Goal: Check status: Check status

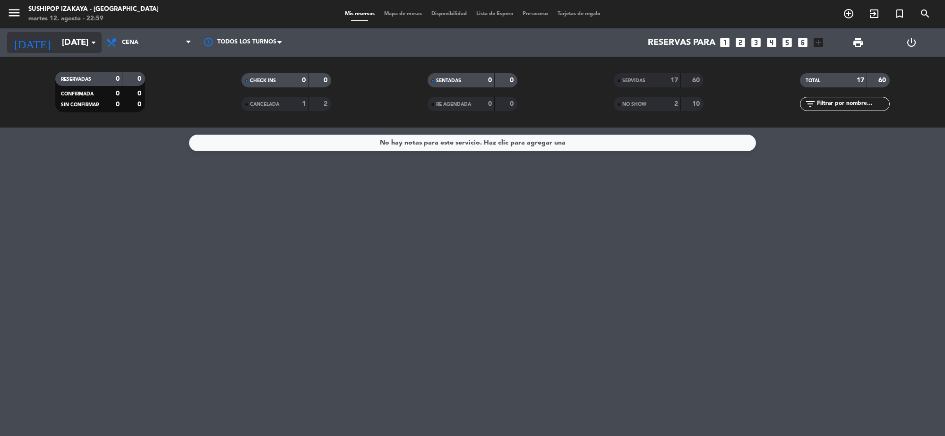
click at [74, 43] on input "[DATE]" at bounding box center [112, 43] width 111 height 20
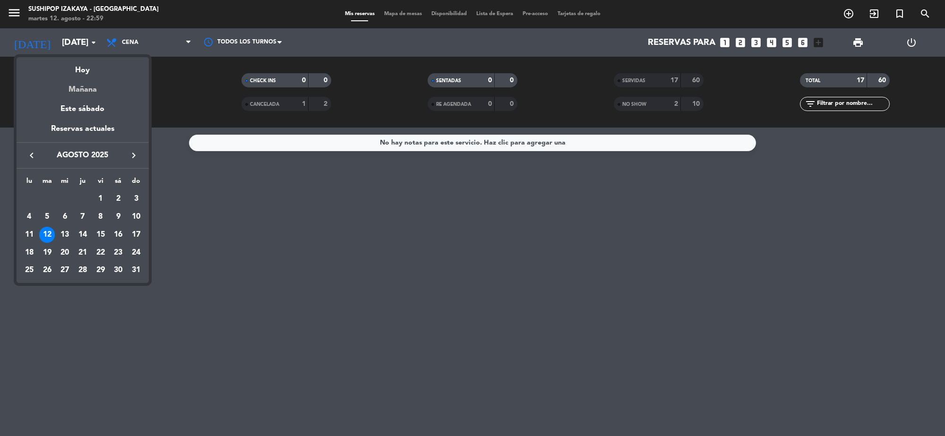
click at [71, 90] on div "Mañana" at bounding box center [83, 86] width 132 height 19
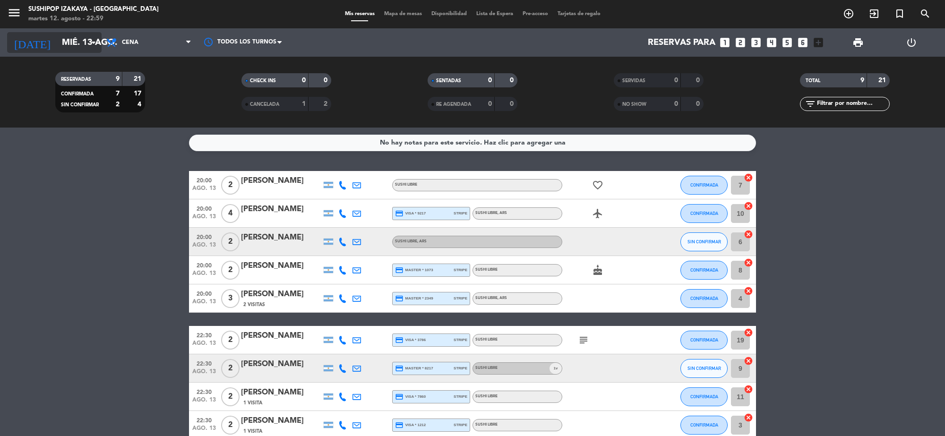
click at [83, 42] on input "mié. 13 ago." at bounding box center [112, 43] width 111 height 20
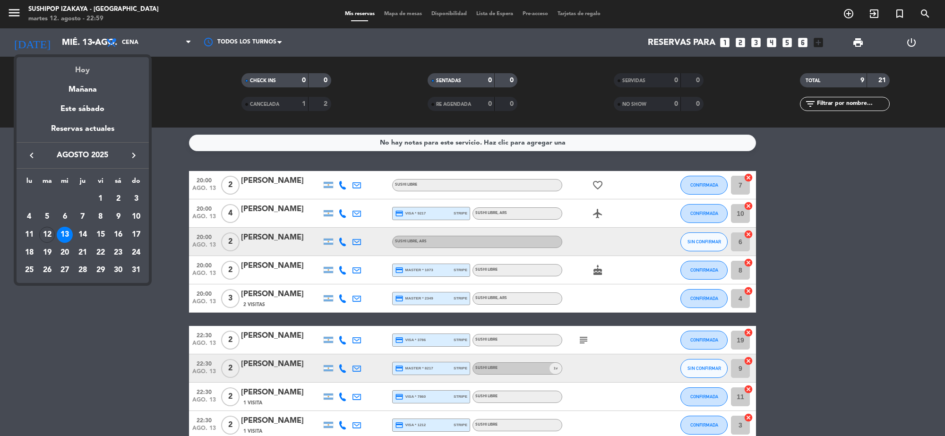
click at [72, 63] on div "Hoy" at bounding box center [83, 66] width 132 height 19
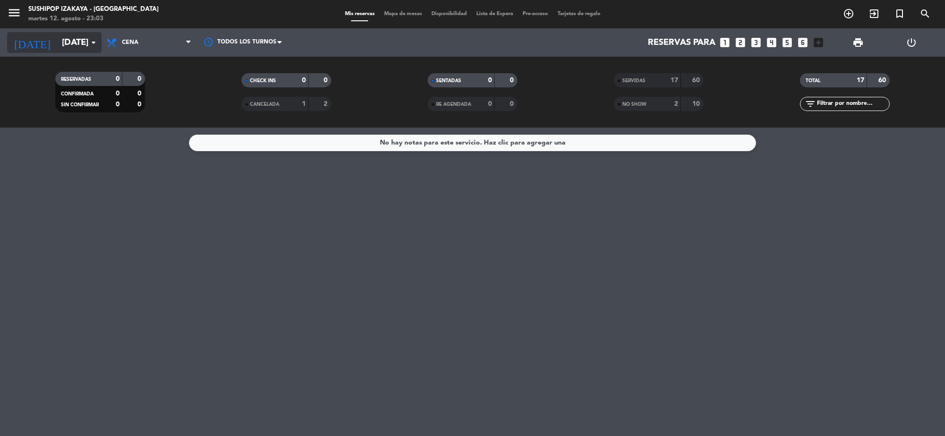
click at [63, 43] on input "[DATE]" at bounding box center [112, 43] width 111 height 20
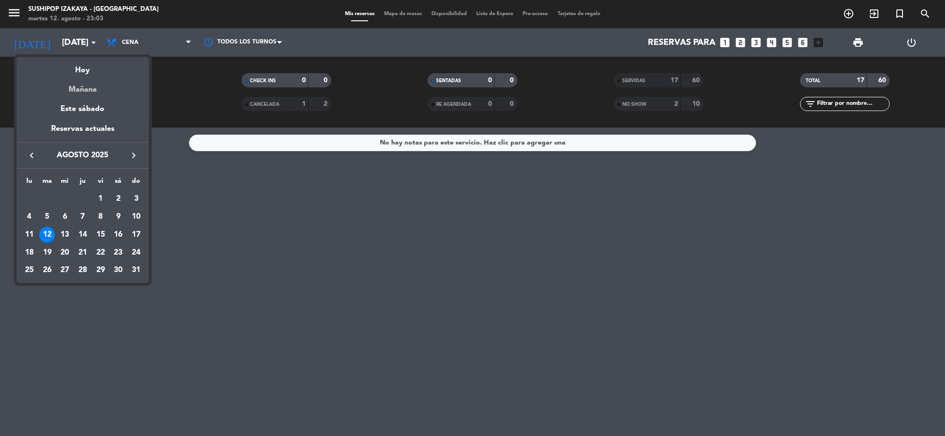
click at [108, 77] on div "Mañana" at bounding box center [83, 86] width 132 height 19
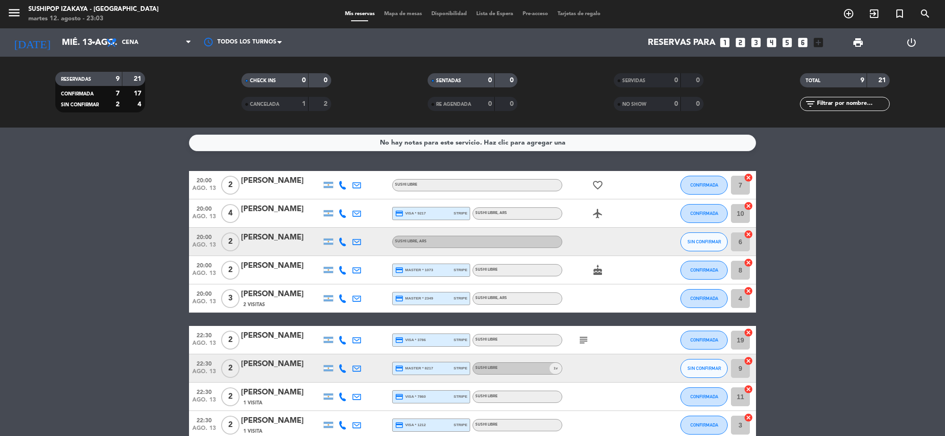
click at [588, 341] on icon "subject" at bounding box center [583, 339] width 11 height 11
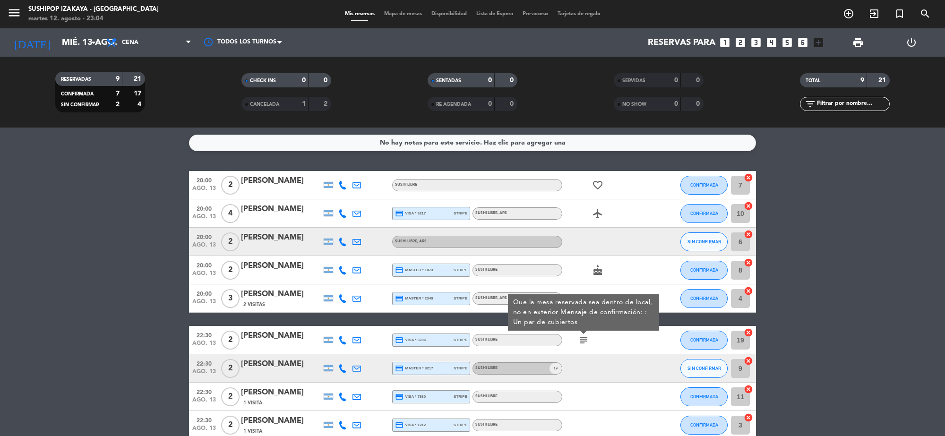
click at [116, 251] on bookings-row "20:00 [DATE] 2 [PERSON_NAME] SUSHI LIBRE favorite_border CONFIRMADA 7 cancel 20…" at bounding box center [472, 305] width 945 height 268
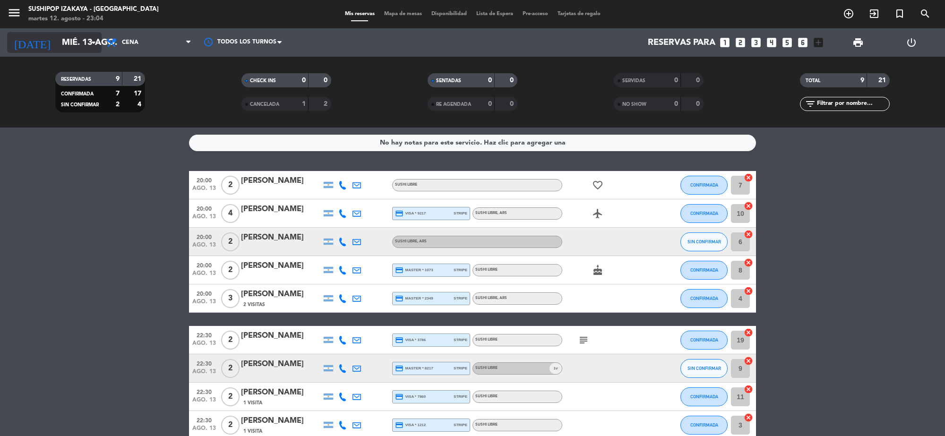
click at [84, 40] on input "mié. 13 ago." at bounding box center [112, 43] width 111 height 20
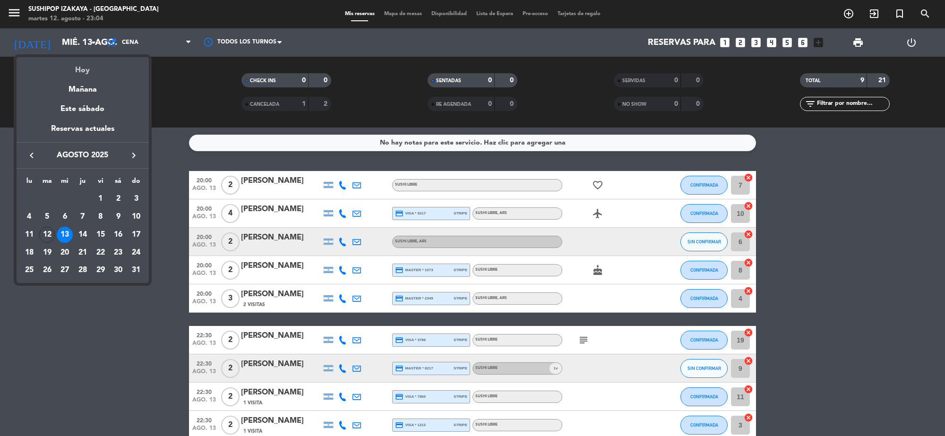
click at [98, 69] on div "Hoy" at bounding box center [83, 66] width 132 height 19
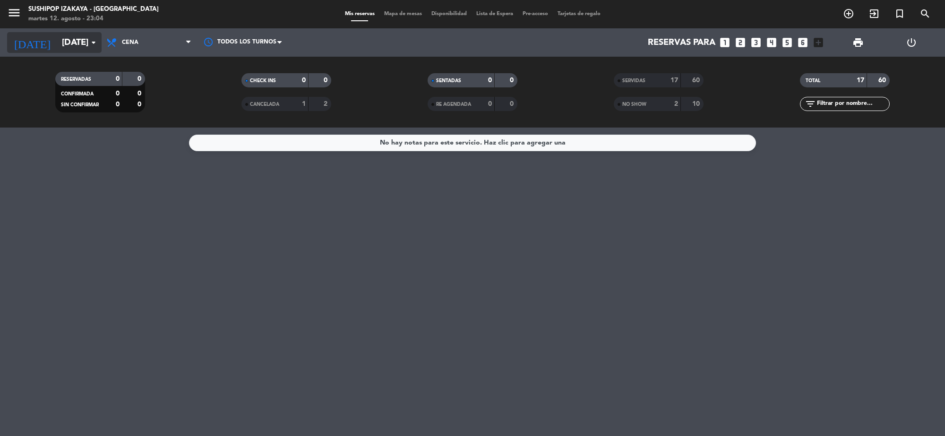
click at [85, 42] on input "[DATE]" at bounding box center [112, 43] width 111 height 20
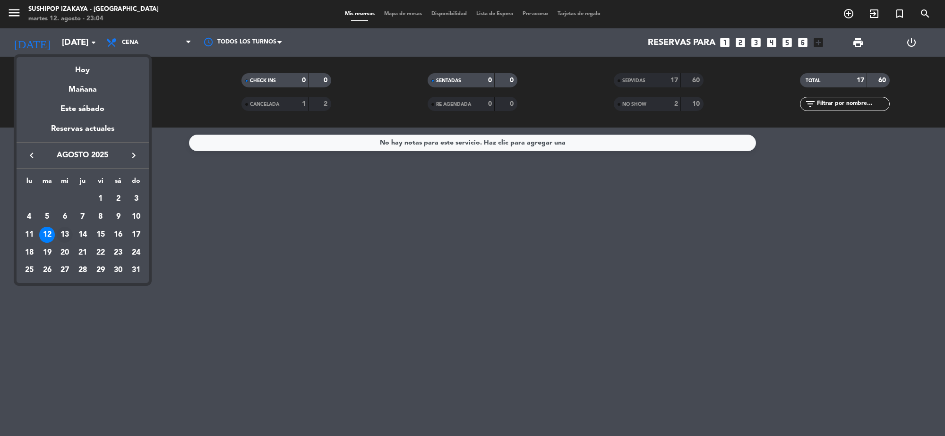
click at [68, 234] on div "13" at bounding box center [65, 235] width 16 height 16
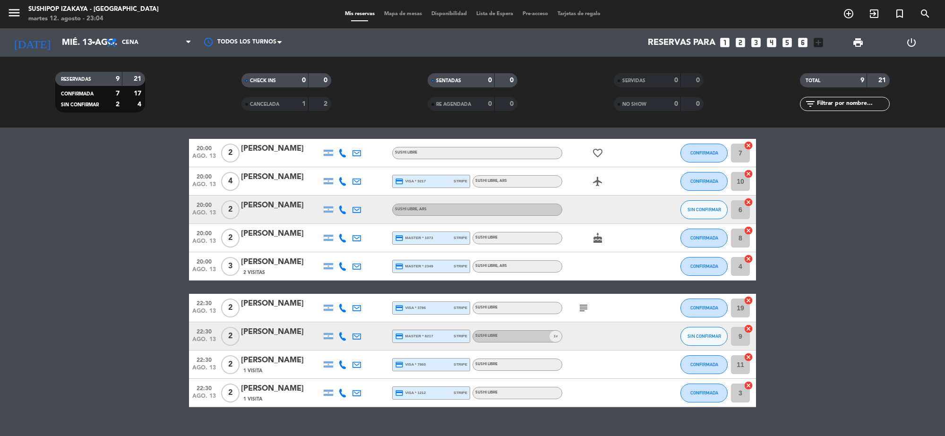
scroll to position [50, 0]
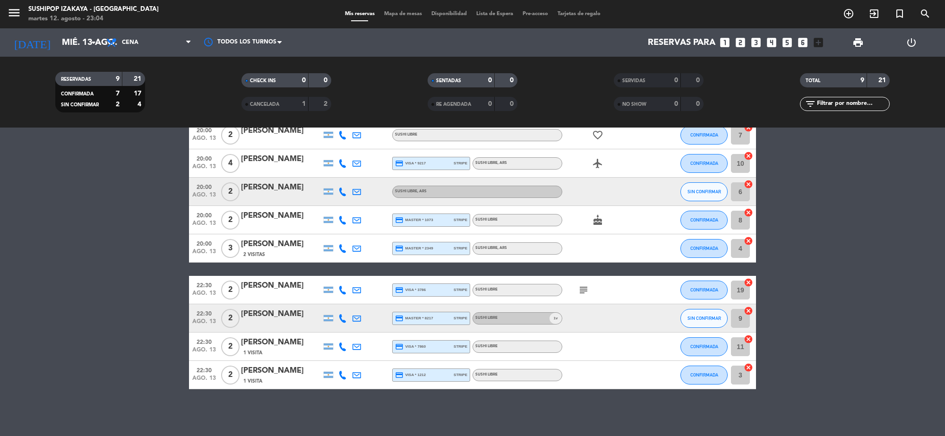
click at [578, 289] on icon "subject" at bounding box center [583, 289] width 11 height 11
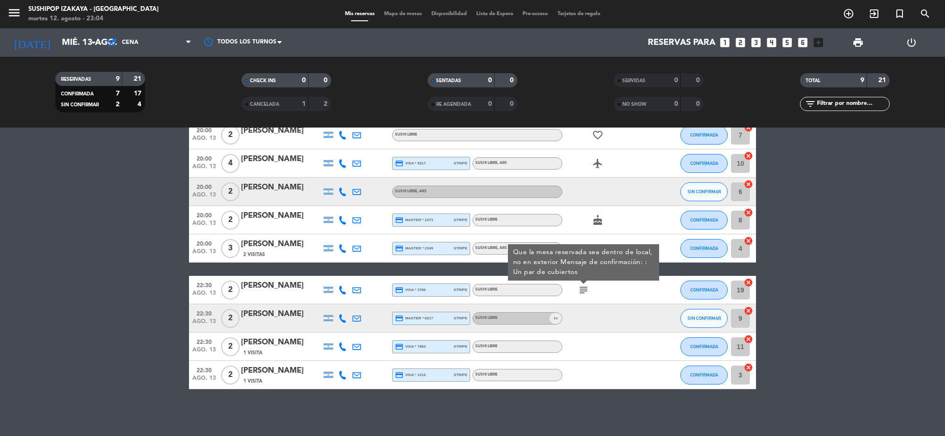
click at [0, 241] on bookings-row "20:00 [DATE] 2 [PERSON_NAME] SUSHI LIBRE favorite_border CONFIRMADA 7 cancel 20…" at bounding box center [472, 255] width 945 height 268
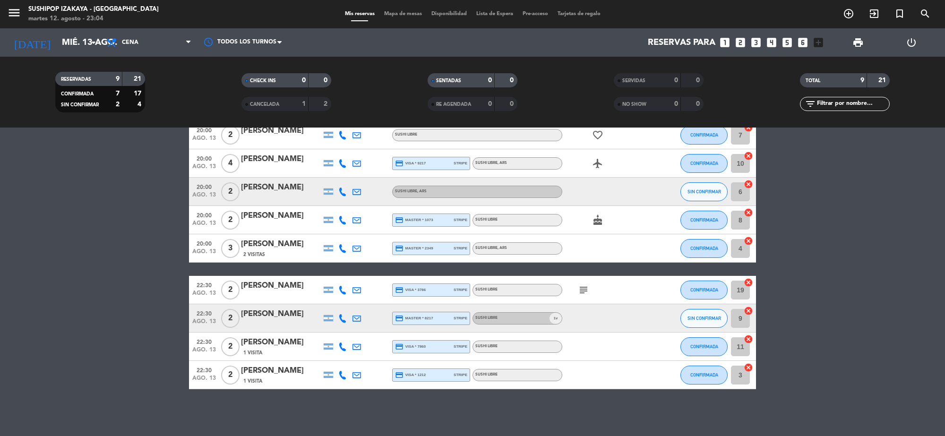
click at [60, 55] on div "[DATE] [DATE] arrow_drop_down" at bounding box center [54, 42] width 94 height 28
click at [58, 39] on input "mié. 13 ago." at bounding box center [112, 43] width 111 height 20
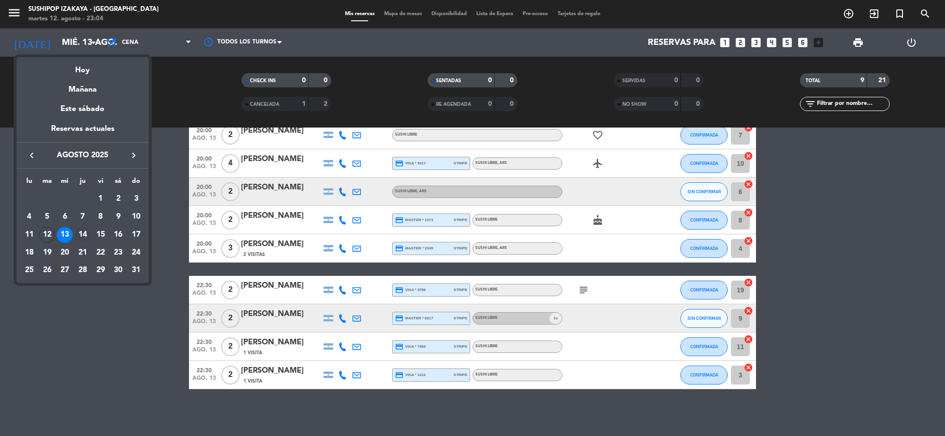
click at [81, 230] on div "14" at bounding box center [83, 235] width 16 height 16
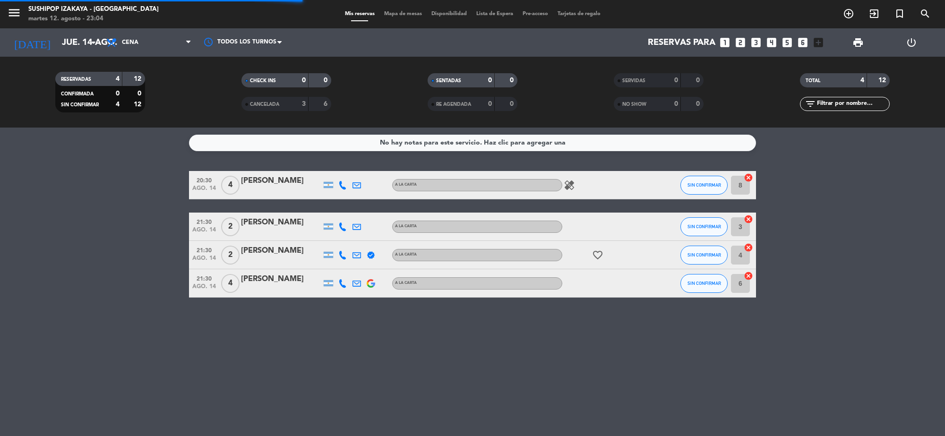
scroll to position [0, 0]
click at [57, 44] on input "jue. 14 ago." at bounding box center [112, 43] width 111 height 20
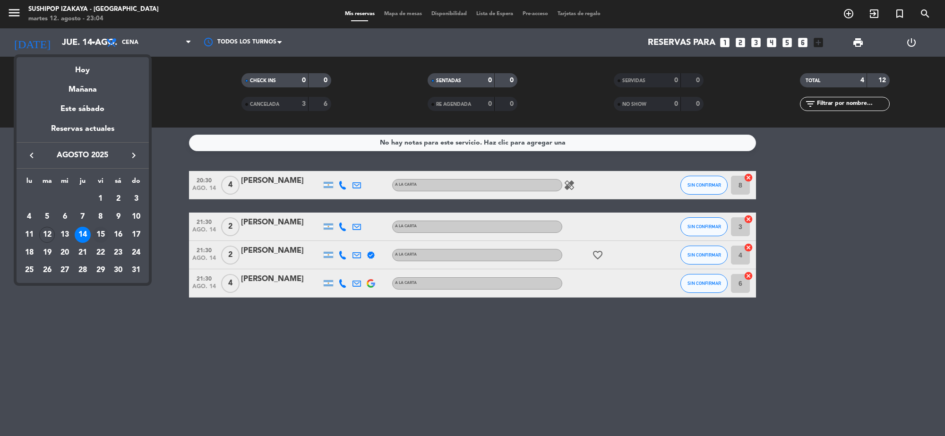
click at [103, 232] on div "15" at bounding box center [101, 235] width 16 height 16
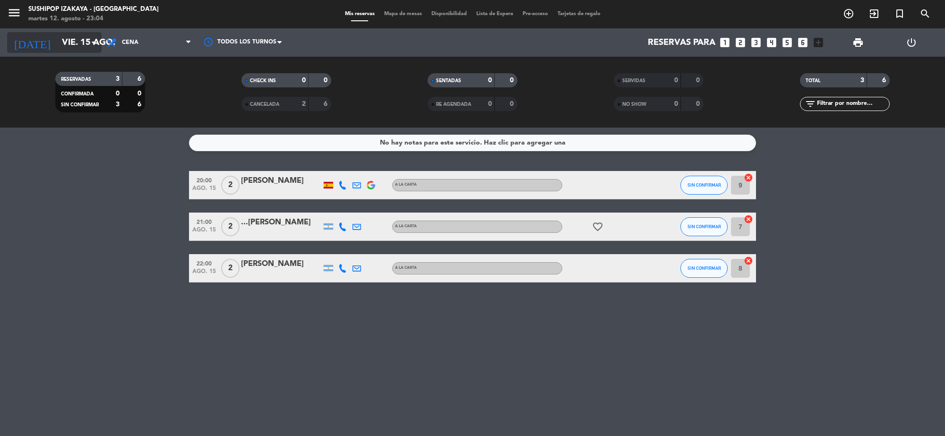
click at [59, 51] on input "vie. 15 ago." at bounding box center [112, 43] width 111 height 20
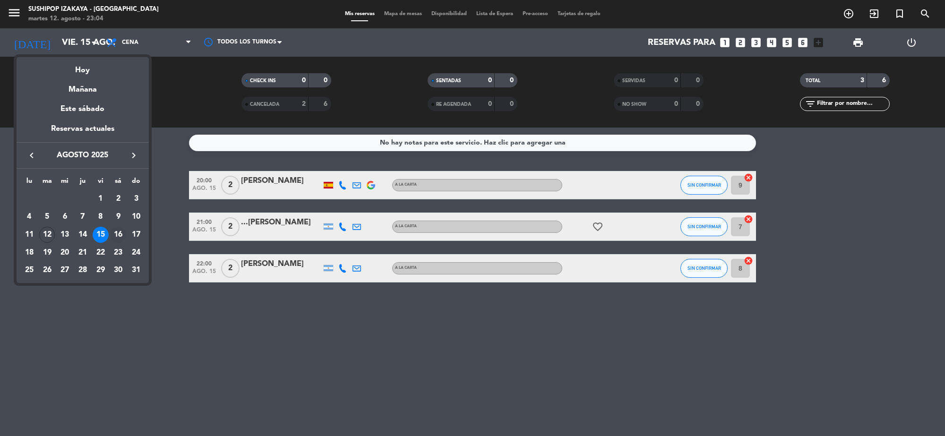
click at [112, 230] on div "16" at bounding box center [118, 235] width 16 height 16
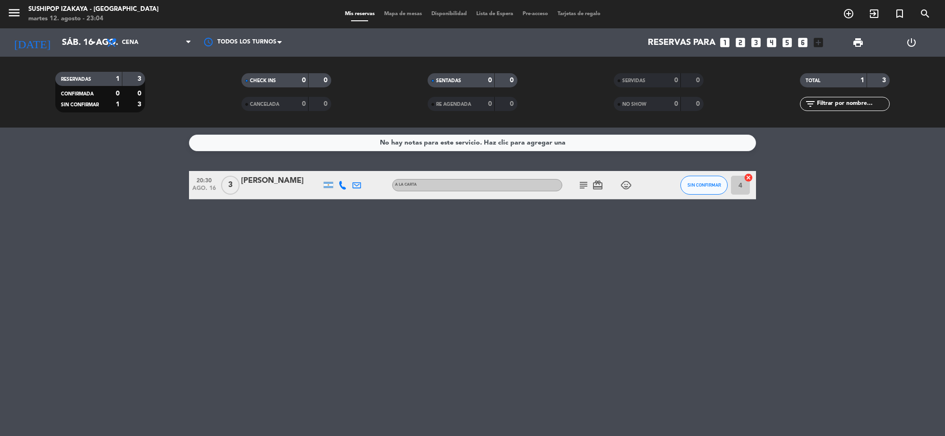
click at [582, 182] on icon "subject" at bounding box center [583, 184] width 11 height 11
click at [163, 44] on span "Cena" at bounding box center [149, 42] width 94 height 21
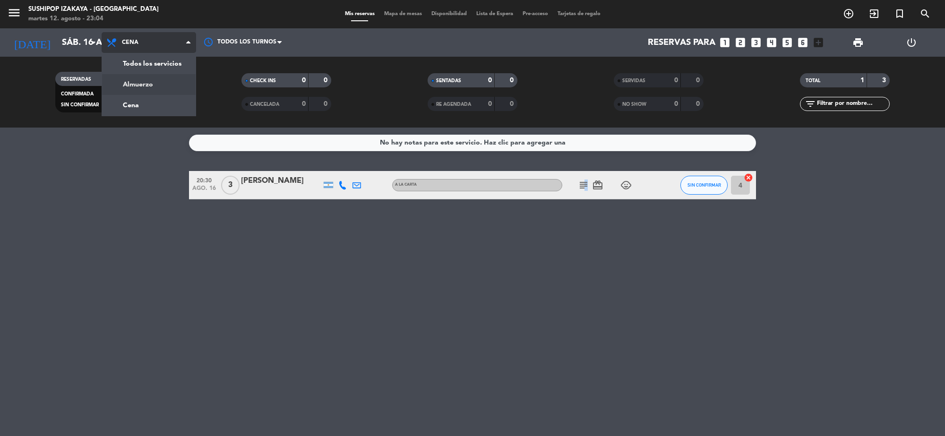
click at [173, 84] on div "menu Sushipop Izakaya - [GEOGRAPHIC_DATA] [DATE] 12. agosto - 23:04 Mis reserva…" at bounding box center [472, 64] width 945 height 128
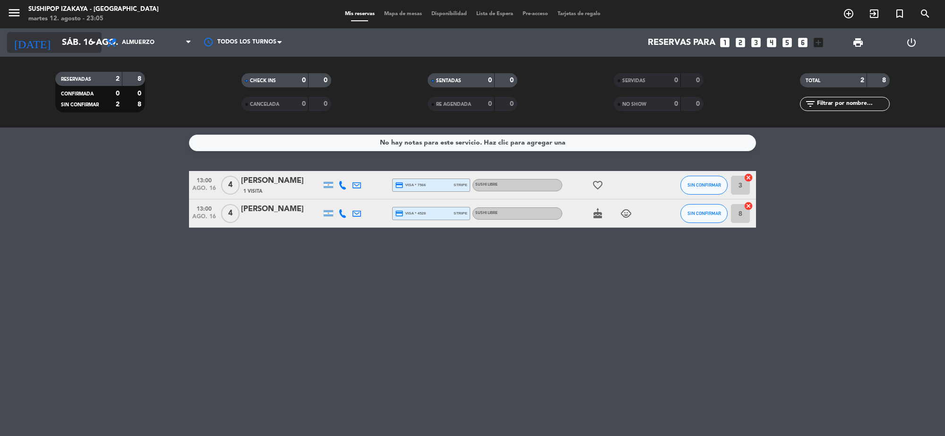
click at [84, 39] on input "sáb. 16 ago." at bounding box center [112, 43] width 111 height 20
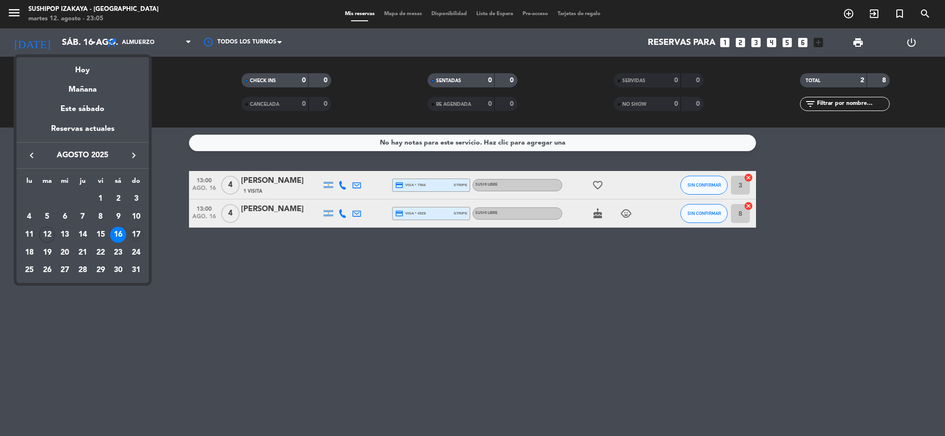
click at [136, 232] on div "17" at bounding box center [136, 235] width 16 height 16
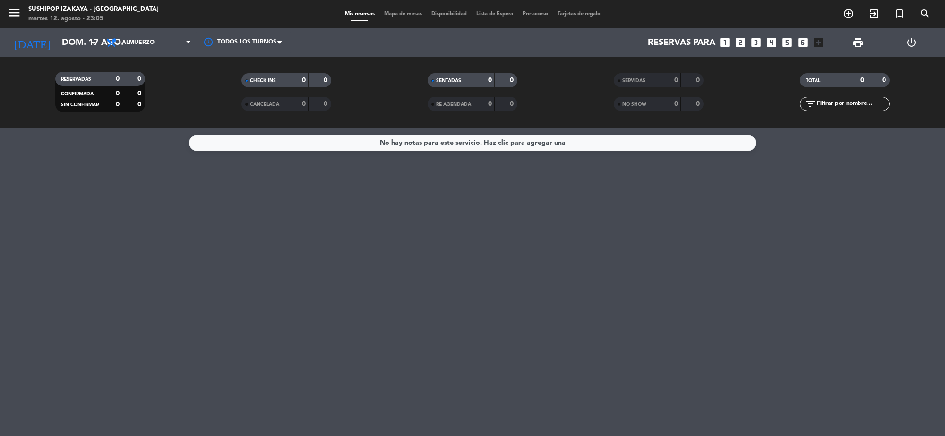
drag, startPoint x: 136, startPoint y: 232, endPoint x: 39, endPoint y: 228, distance: 96.9
click at [39, 228] on div "No hay notas para este servicio. Haz clic para agregar una" at bounding box center [472, 282] width 945 height 308
click at [69, 41] on input "dom. 17 ago." at bounding box center [112, 43] width 111 height 20
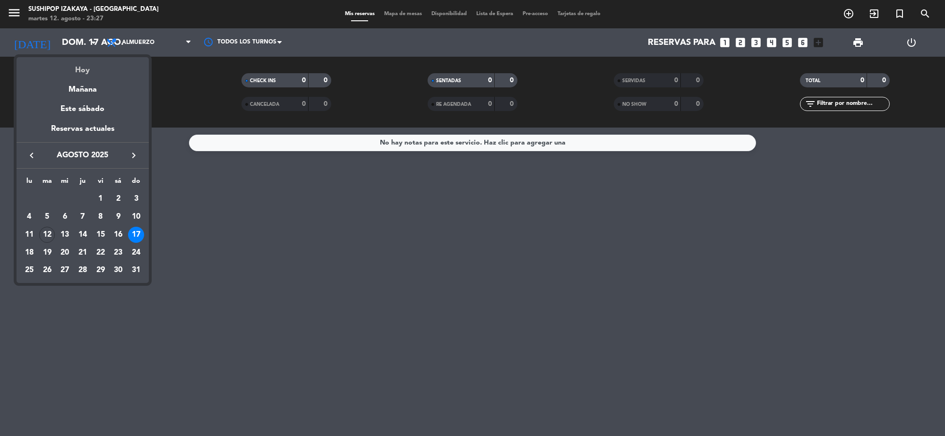
click at [77, 67] on div "Hoy" at bounding box center [83, 66] width 132 height 19
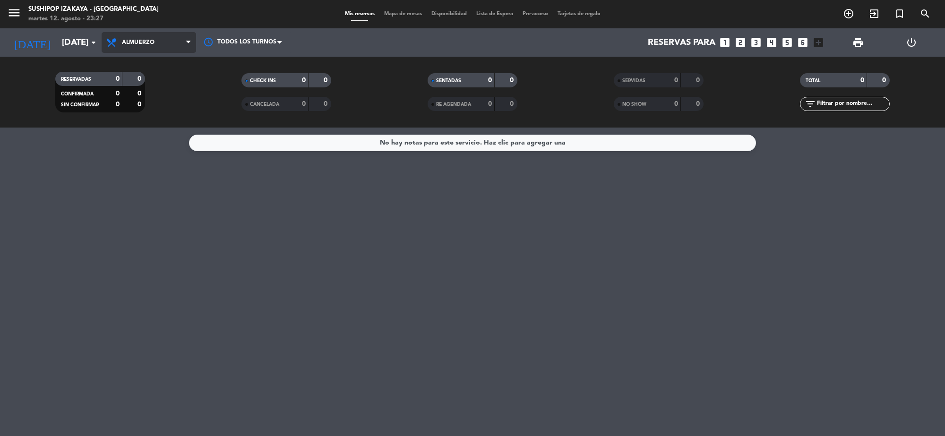
click at [112, 41] on icon at bounding box center [113, 42] width 14 height 11
click at [131, 100] on div "menu Sushipop Izakaya - [GEOGRAPHIC_DATA] [DATE] 12. agosto - 23:27 Mis reserva…" at bounding box center [472, 64] width 945 height 128
click at [57, 39] on input "[DATE]" at bounding box center [112, 43] width 111 height 20
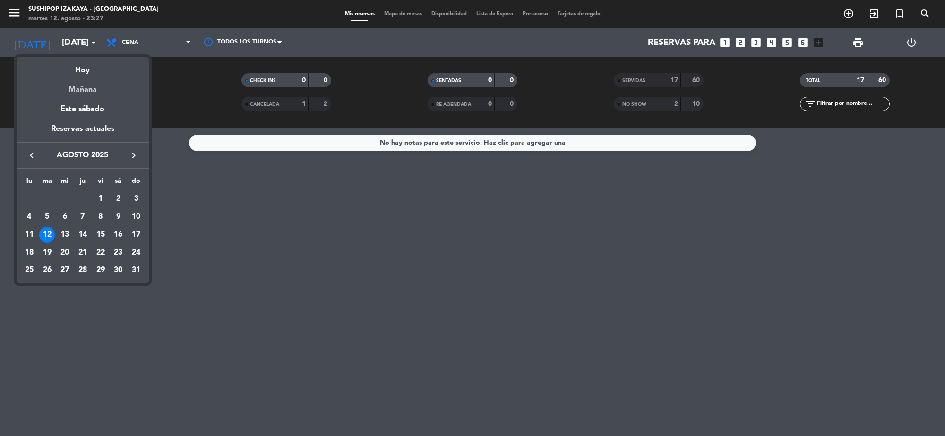
click at [87, 85] on div "Mañana" at bounding box center [83, 86] width 132 height 19
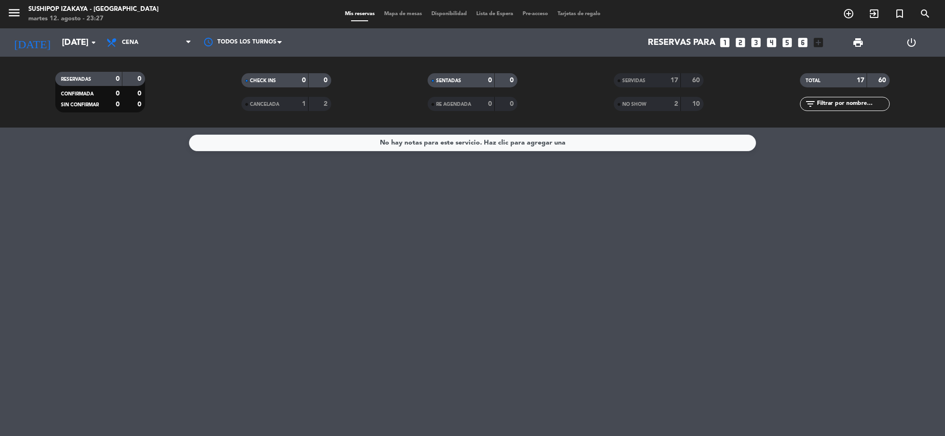
type input "mié. 13 ago."
